Goal: Information Seeking & Learning: Check status

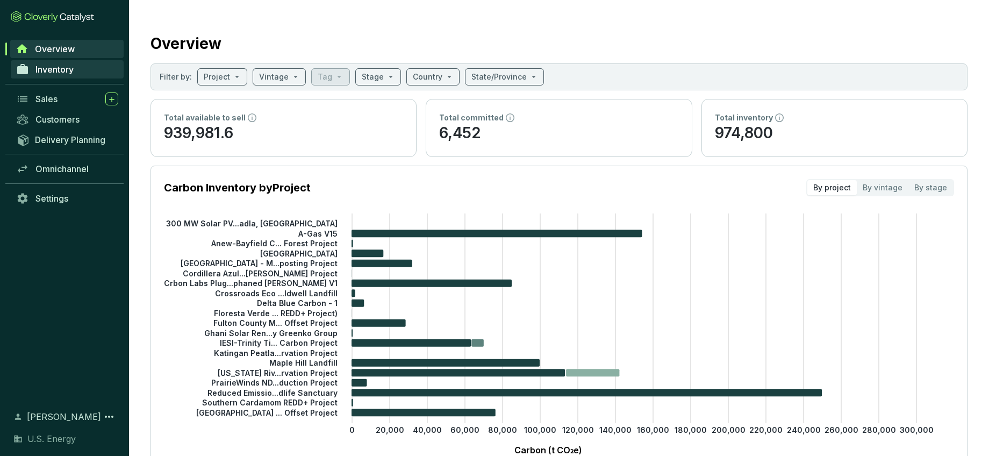
click at [54, 71] on span "Inventory" at bounding box center [54, 69] width 38 height 11
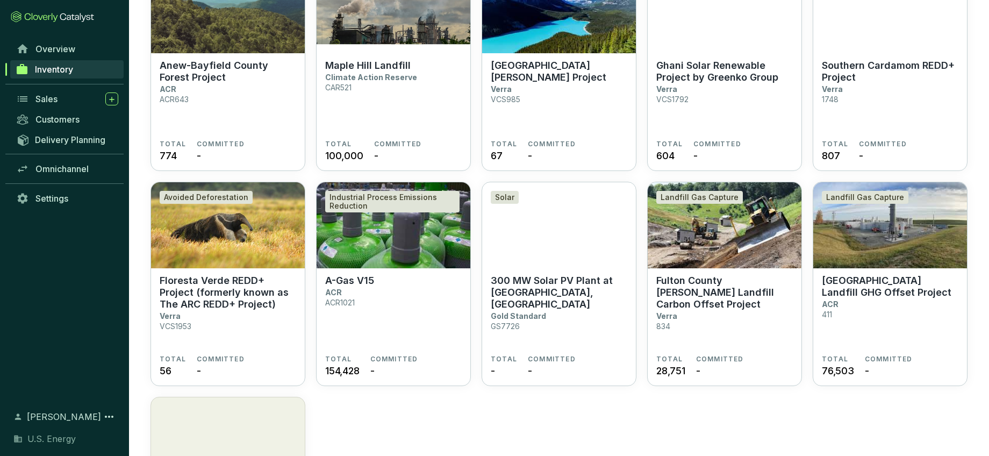
scroll to position [414, 0]
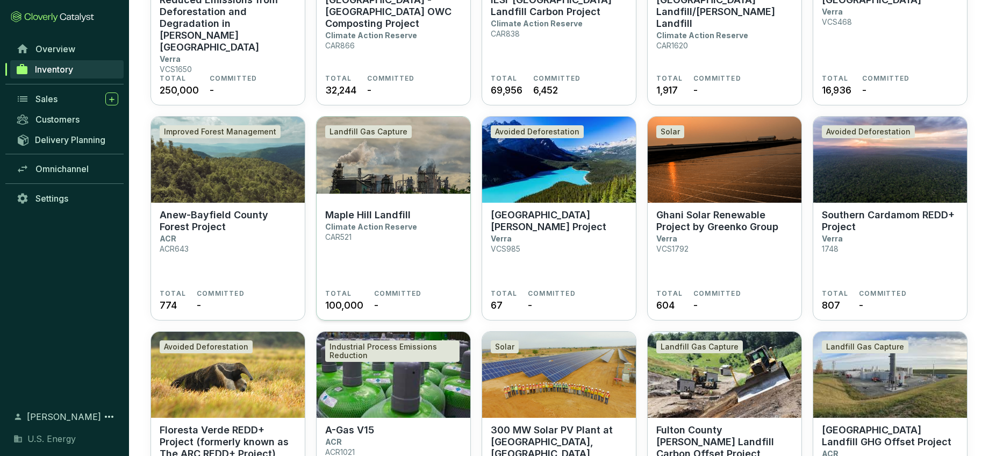
click at [357, 216] on p "Maple Hill Landfill" at bounding box center [367, 215] width 85 height 12
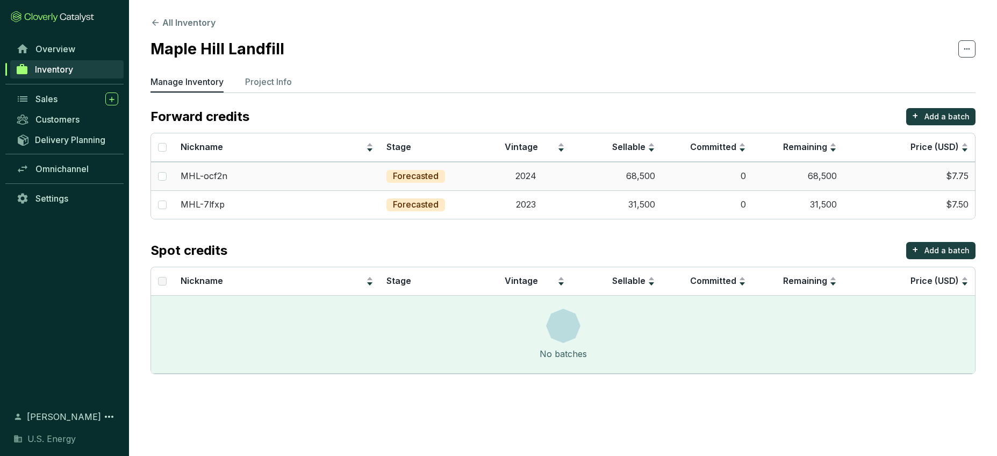
click at [396, 177] on p "Forecasted" at bounding box center [416, 176] width 46 height 12
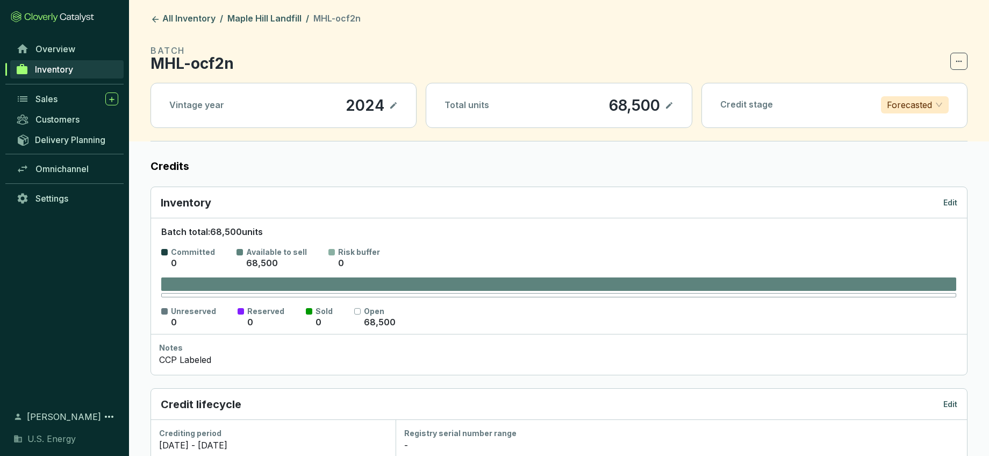
click at [941, 108] on span "Forecasted" at bounding box center [915, 105] width 56 height 16
click at [908, 177] on p "Issued" at bounding box center [914, 178] width 51 height 12
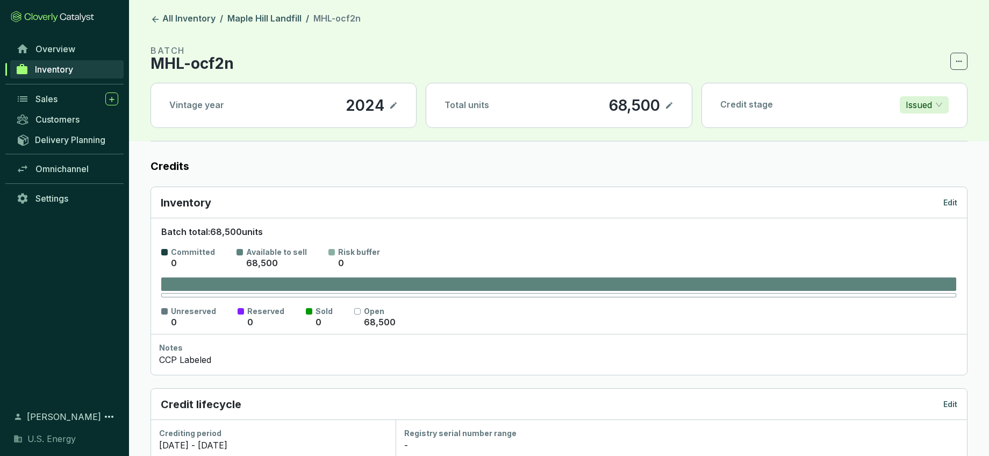
click at [669, 106] on icon at bounding box center [669, 105] width 6 height 6
click at [783, 51] on section "BATCH MHL-ocf2n" at bounding box center [558, 57] width 817 height 26
click at [667, 106] on icon at bounding box center [669, 105] width 9 height 13
click at [275, 18] on link "Maple Hill Landfill" at bounding box center [264, 19] width 78 height 13
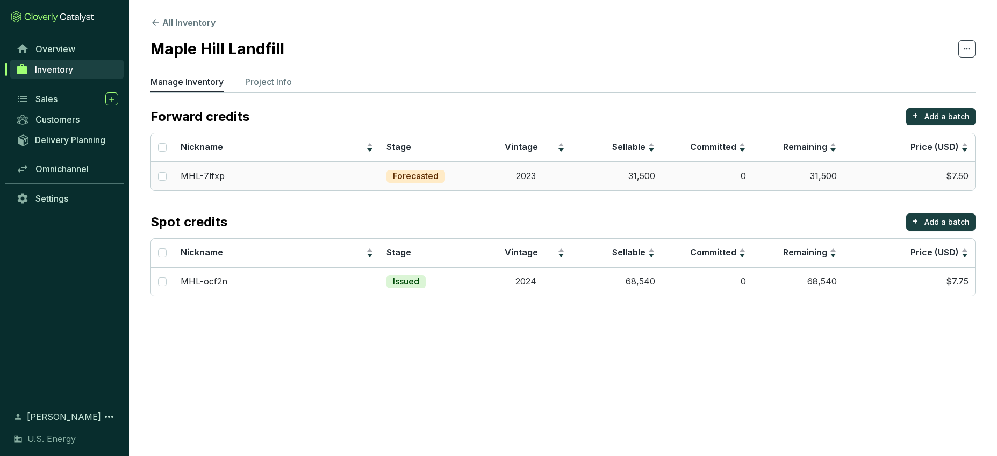
click at [411, 177] on p "Forecasted" at bounding box center [416, 176] width 46 height 12
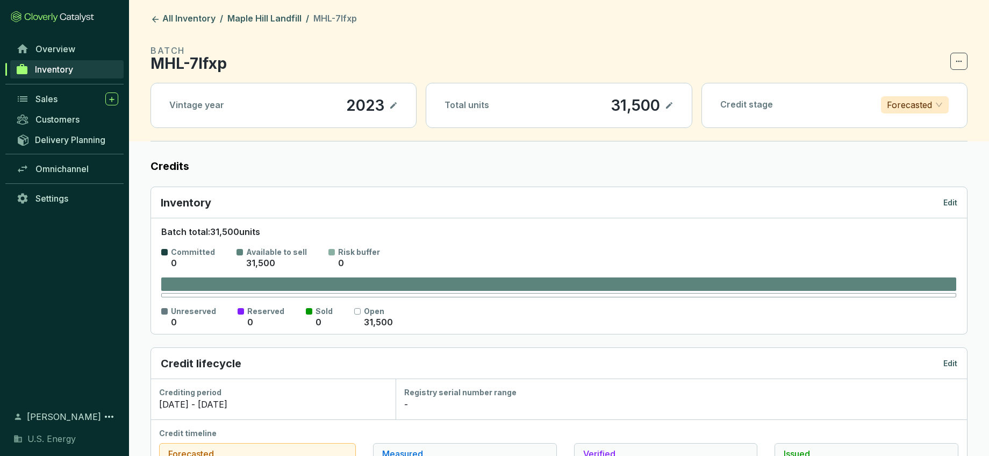
click at [939, 106] on span "Forecasted" at bounding box center [915, 105] width 56 height 16
click at [903, 181] on p "Issued" at bounding box center [914, 178] width 51 height 12
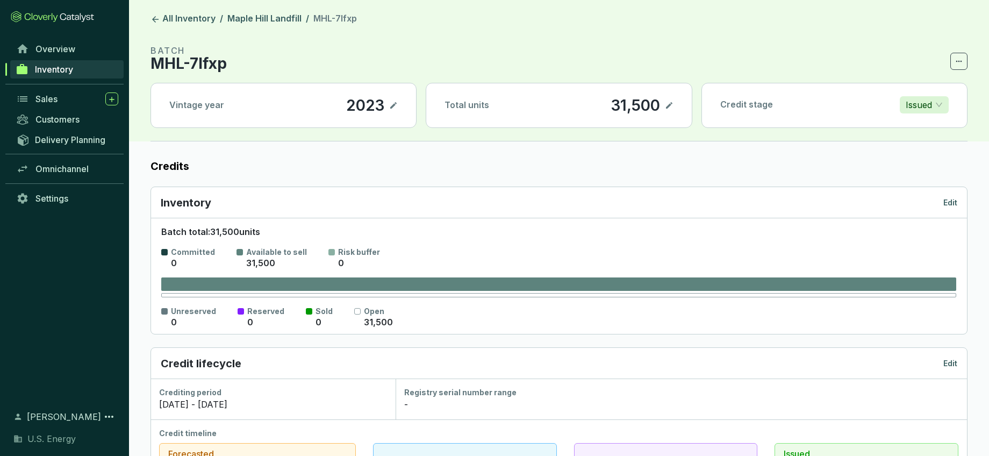
click at [671, 107] on icon at bounding box center [669, 105] width 9 height 13
click at [171, 17] on link "All Inventory" at bounding box center [182, 19] width 69 height 13
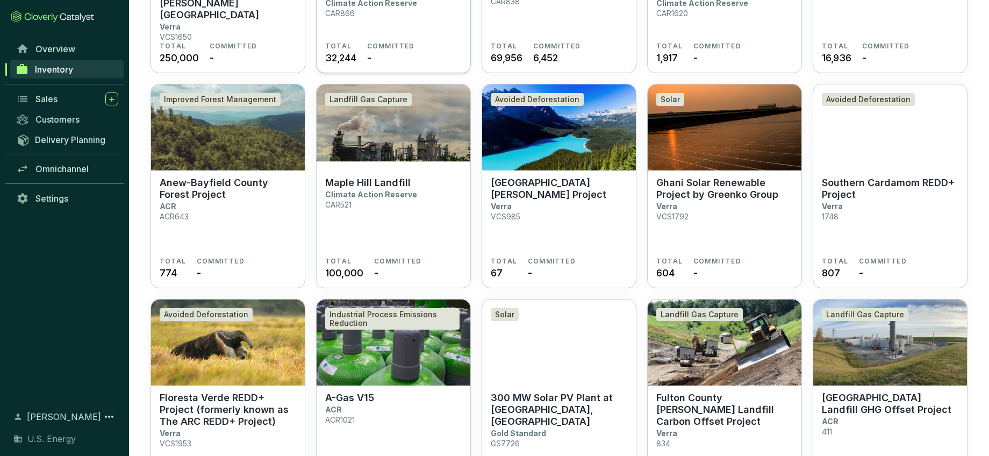
scroll to position [484, 0]
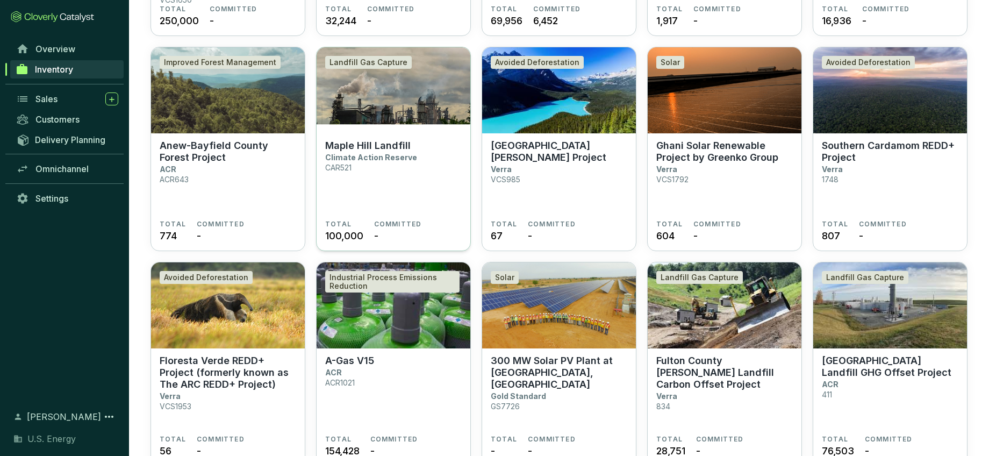
click at [396, 147] on p "Maple Hill Landfill" at bounding box center [367, 146] width 85 height 12
